Goal: Task Accomplishment & Management: Use online tool/utility

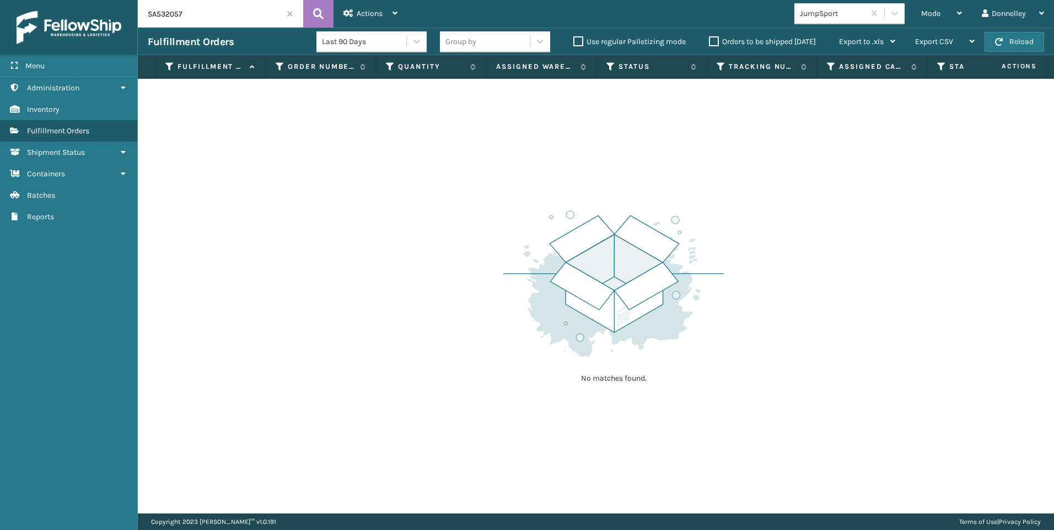
click at [287, 17] on input "SA532057" at bounding box center [220, 14] width 165 height 28
click at [289, 13] on span at bounding box center [290, 13] width 7 height 7
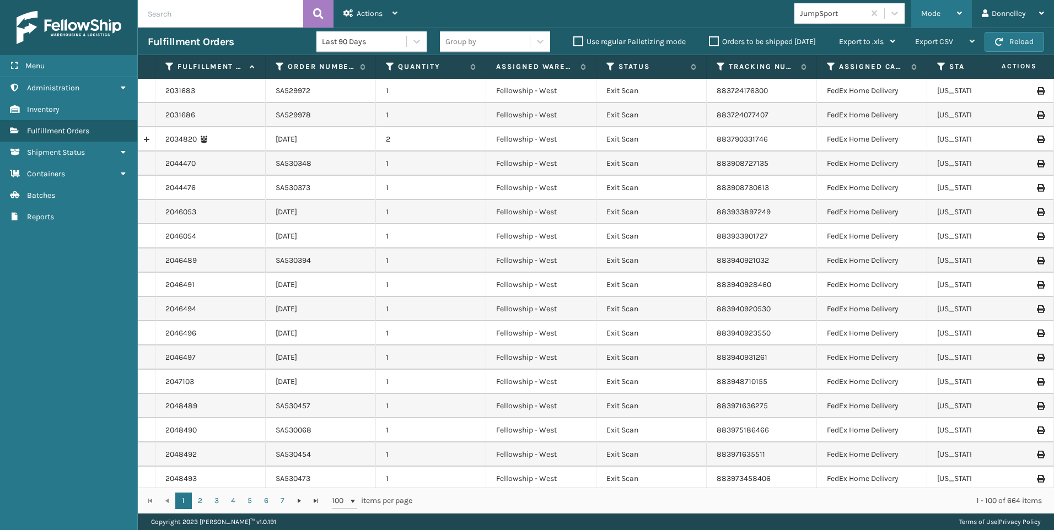
click at [951, 14] on div "Mode" at bounding box center [941, 14] width 41 height 28
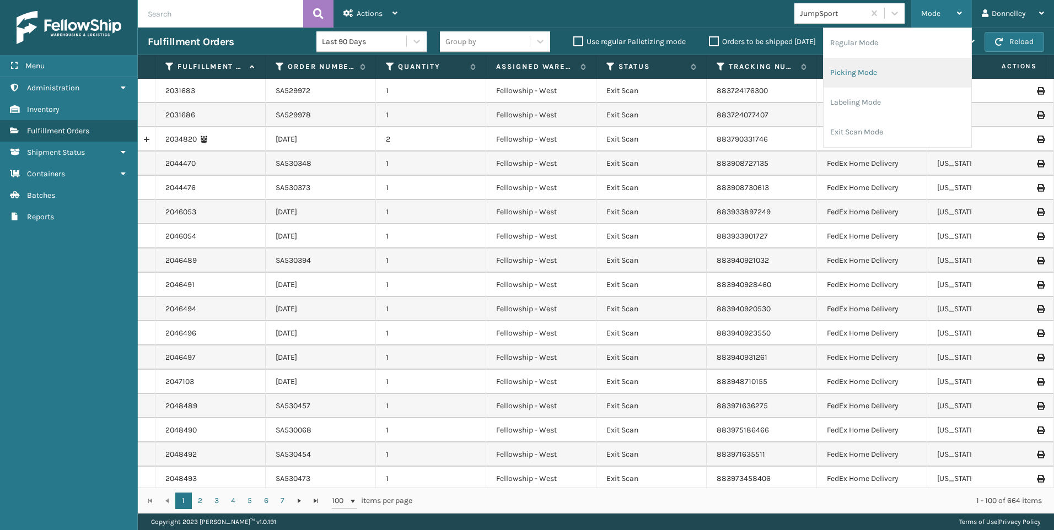
click at [893, 62] on li "Picking Mode" at bounding box center [898, 73] width 148 height 30
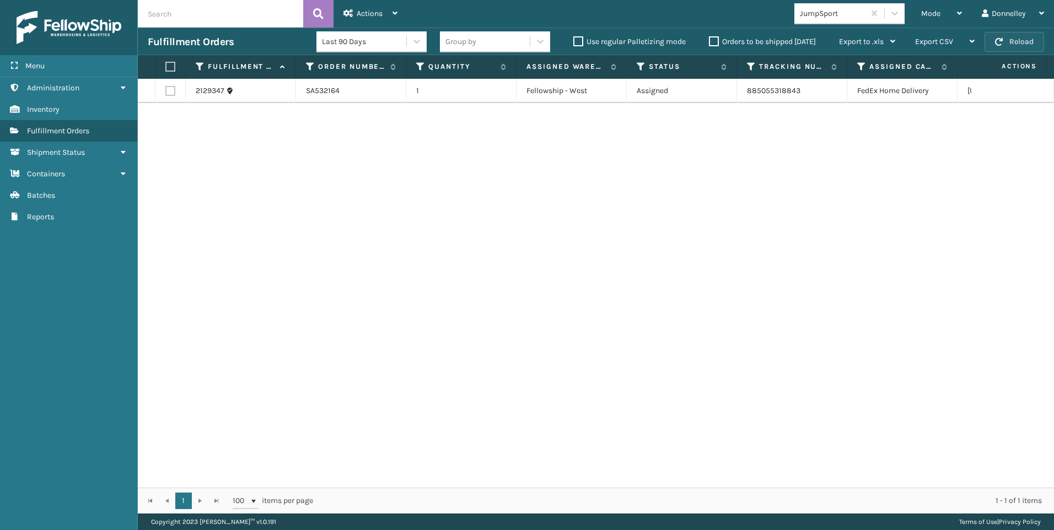
click at [1005, 43] on button "Reload" at bounding box center [1015, 42] width 60 height 20
